Goal: Navigation & Orientation: Find specific page/section

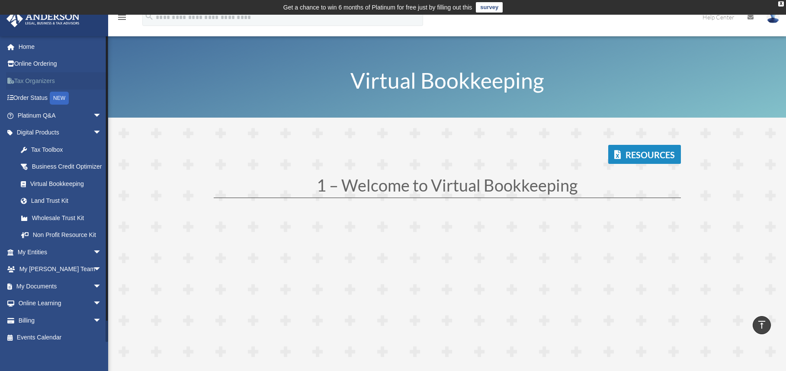
scroll to position [2661, 0]
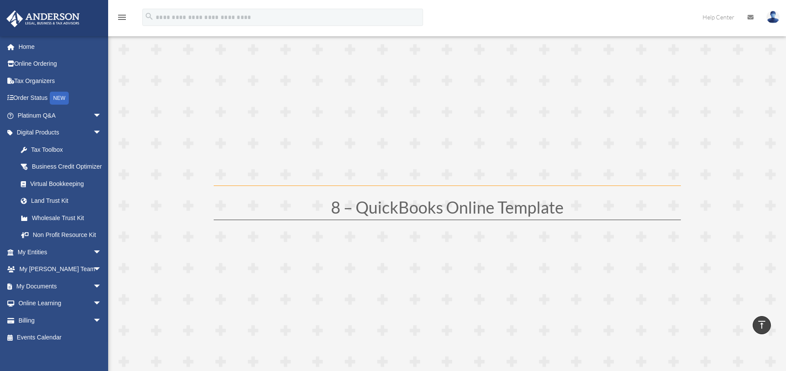
scroll to position [2142, 0]
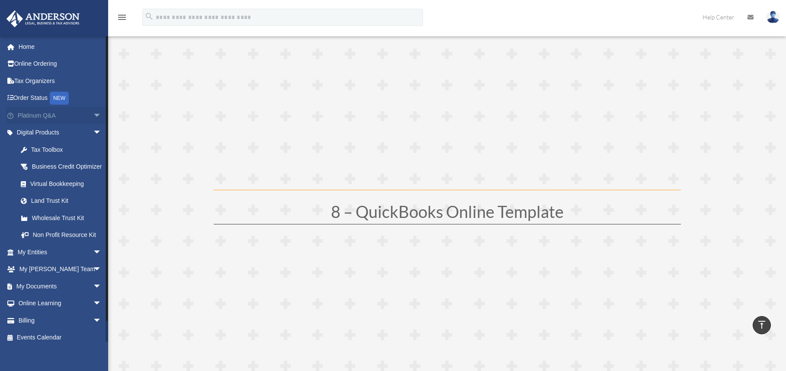
click at [82, 116] on link "Platinum Q&A arrow_drop_down" at bounding box center [60, 115] width 109 height 17
click at [93, 113] on span "arrow_drop_down" at bounding box center [101, 116] width 17 height 18
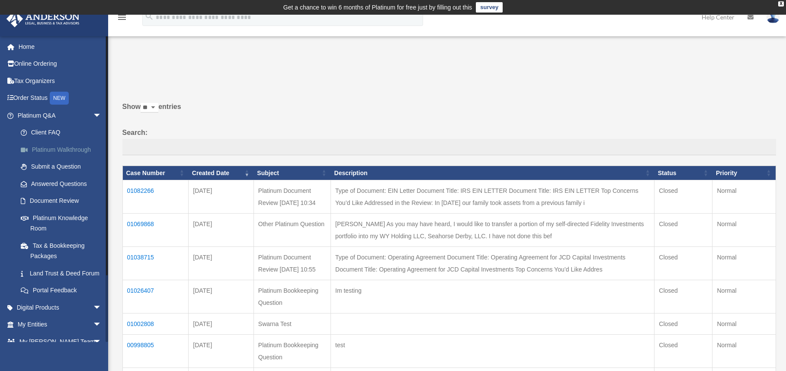
click at [70, 151] on link "Platinum Walkthrough" at bounding box center [63, 149] width 103 height 17
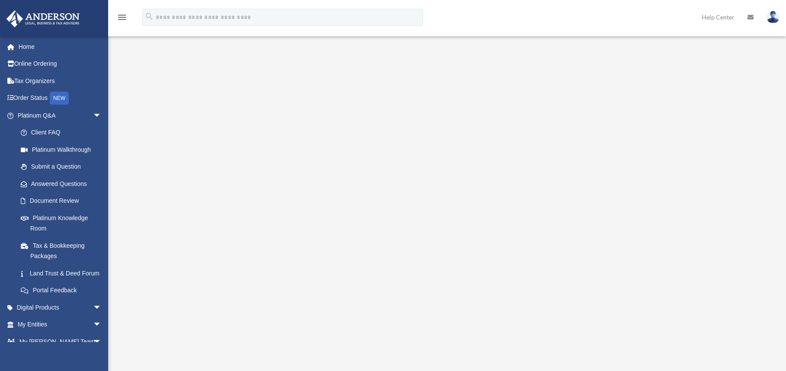
scroll to position [87, 0]
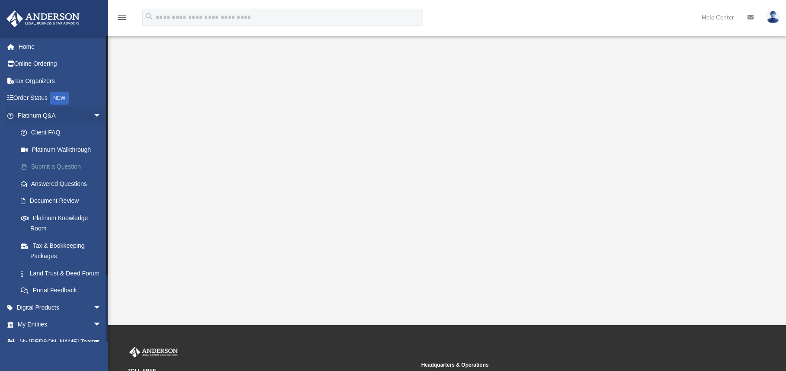
click at [58, 170] on link "Submit a Question" at bounding box center [63, 166] width 103 height 17
click at [57, 168] on link "Submit a Question" at bounding box center [63, 166] width 103 height 17
click at [56, 167] on link "Submit a Question" at bounding box center [63, 166] width 103 height 17
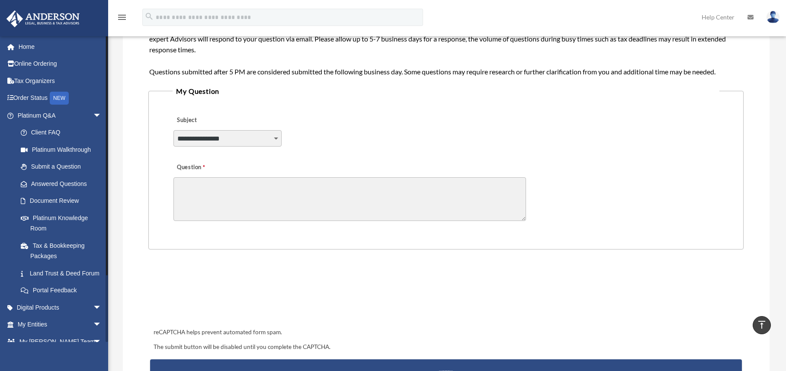
scroll to position [41, 0]
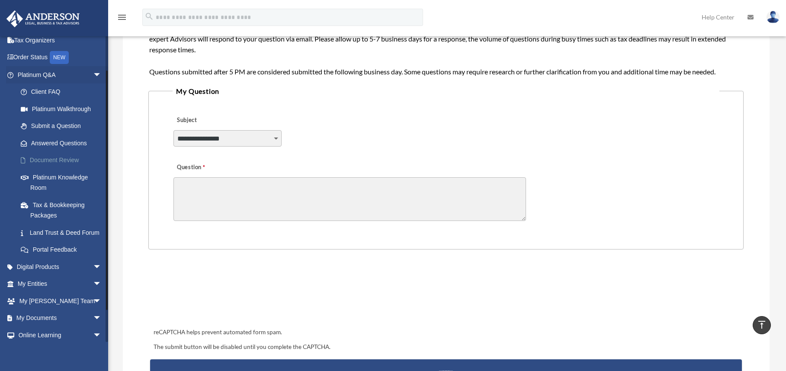
click at [64, 157] on link "Document Review" at bounding box center [63, 160] width 103 height 17
click at [53, 158] on link "Document Review" at bounding box center [63, 160] width 103 height 17
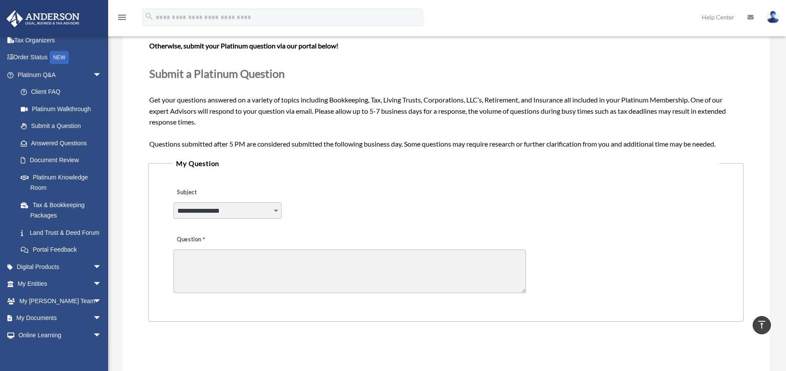
scroll to position [0, 0]
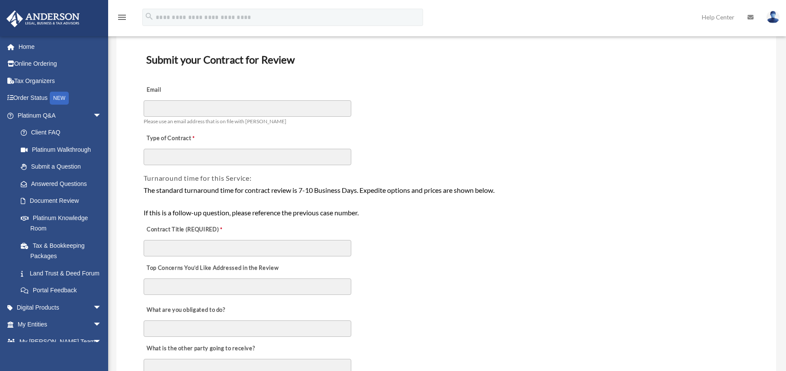
scroll to position [87, 0]
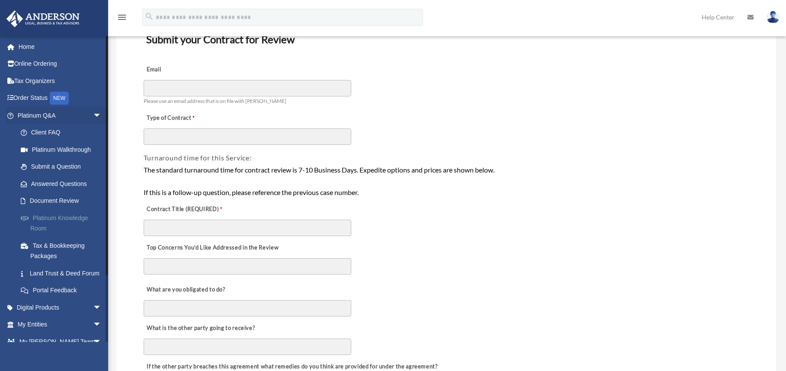
click at [68, 218] on link "Platinum Knowledge Room" at bounding box center [63, 223] width 103 height 28
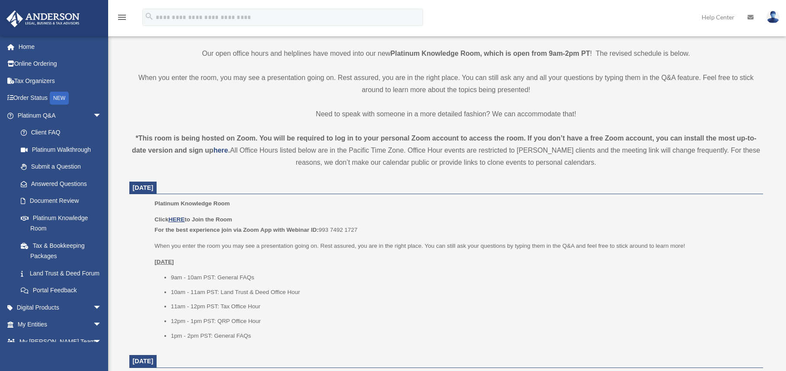
scroll to position [216, 0]
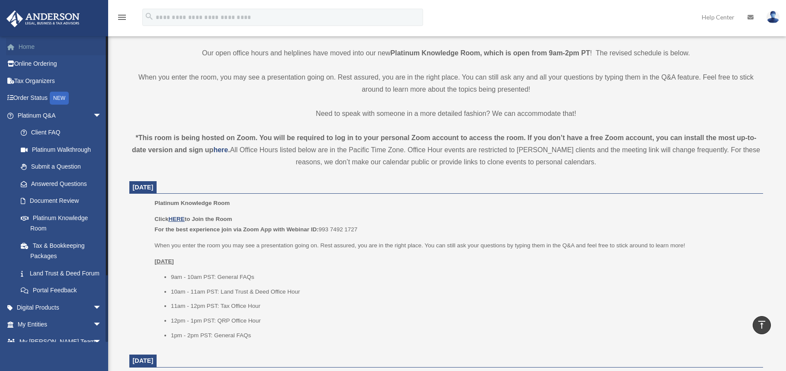
click at [29, 46] on link "Home" at bounding box center [60, 46] width 109 height 17
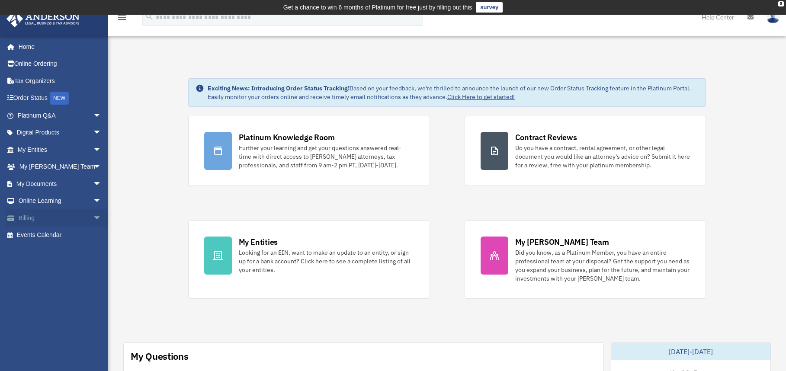
click at [36, 219] on link "Billing arrow_drop_down" at bounding box center [60, 217] width 109 height 17
click at [25, 218] on link "Billing arrow_drop_down" at bounding box center [60, 217] width 109 height 17
click at [93, 217] on span "arrow_drop_down" at bounding box center [101, 218] width 17 height 18
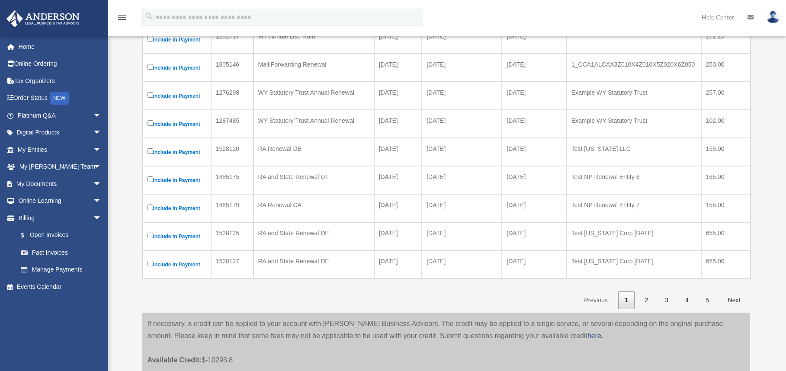
scroll to position [216, 0]
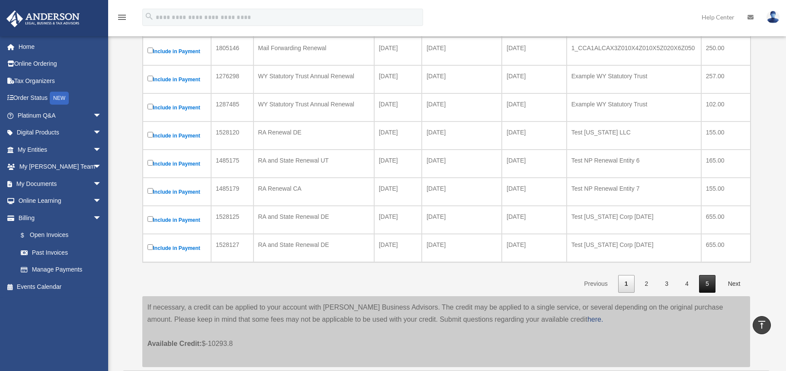
click at [710, 276] on link "5" at bounding box center [707, 284] width 16 height 18
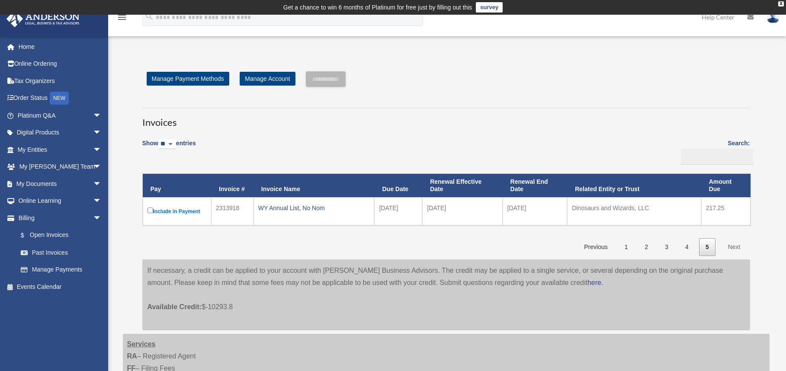
scroll to position [43, 0]
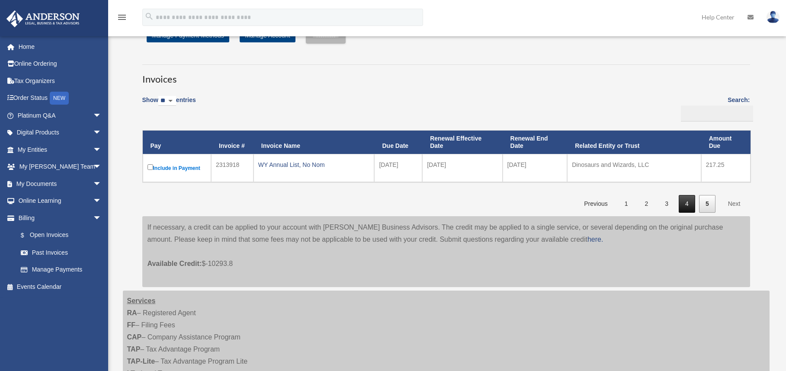
click at [688, 197] on link "4" at bounding box center [687, 204] width 16 height 18
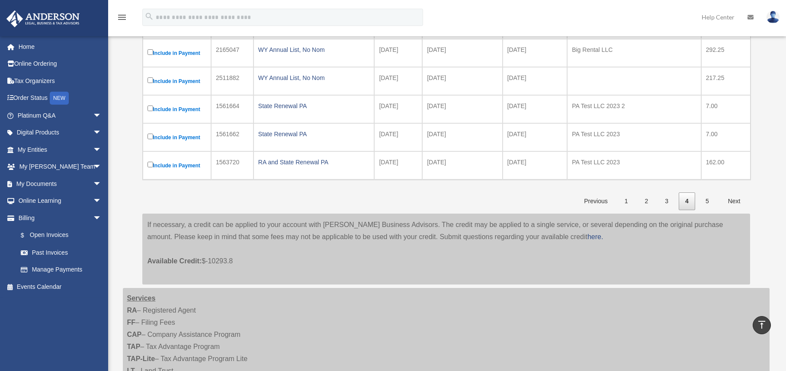
scroll to position [303, 0]
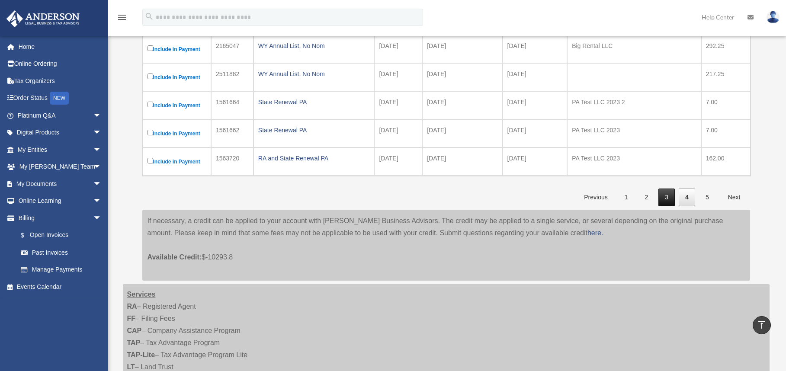
click at [667, 199] on link "3" at bounding box center [667, 198] width 16 height 18
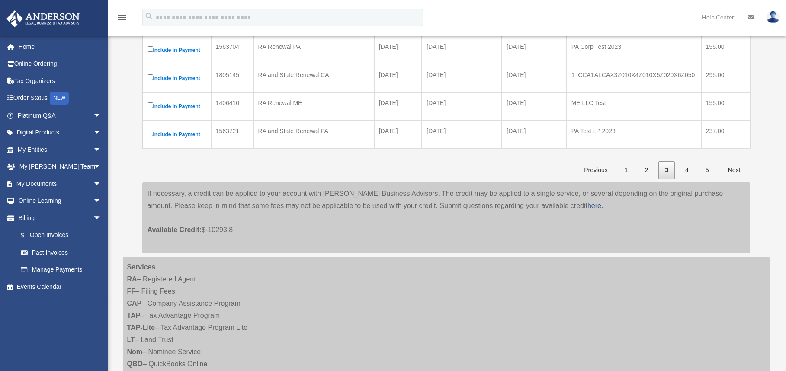
scroll to position [389, 0]
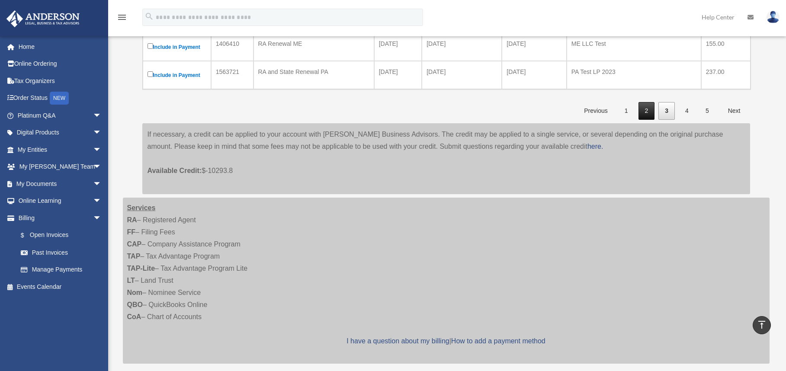
click at [647, 104] on link "2" at bounding box center [647, 111] width 16 height 18
click at [642, 107] on link "2" at bounding box center [647, 111] width 16 height 18
click at [643, 109] on link "2" at bounding box center [647, 111] width 16 height 18
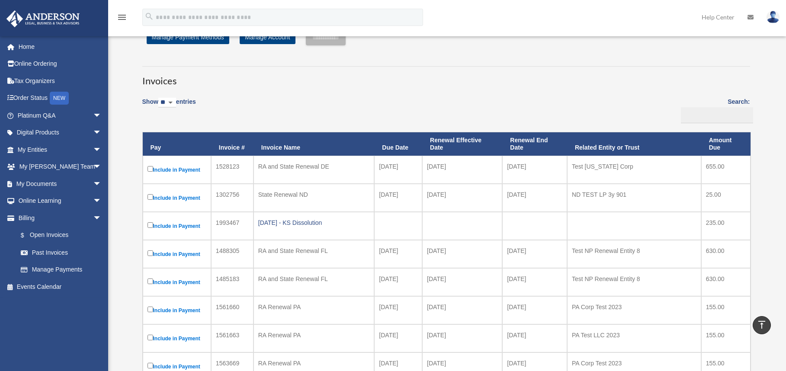
scroll to position [0, 0]
